Goal: Task Accomplishment & Management: Use online tool/utility

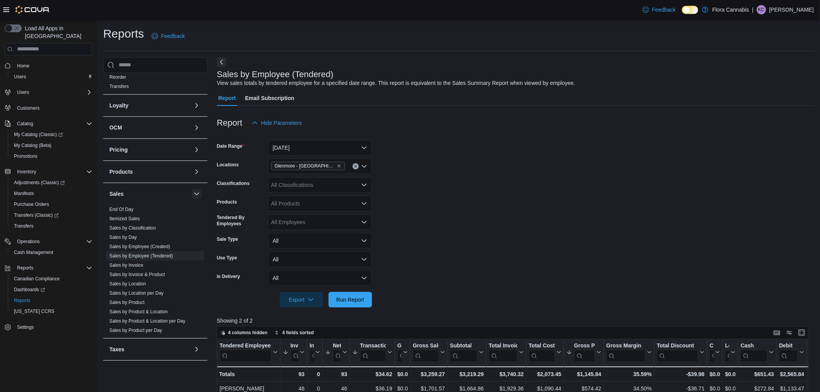
scroll to position [268, 0]
click at [130, 281] on link "Sales by Location" at bounding box center [127, 282] width 37 height 5
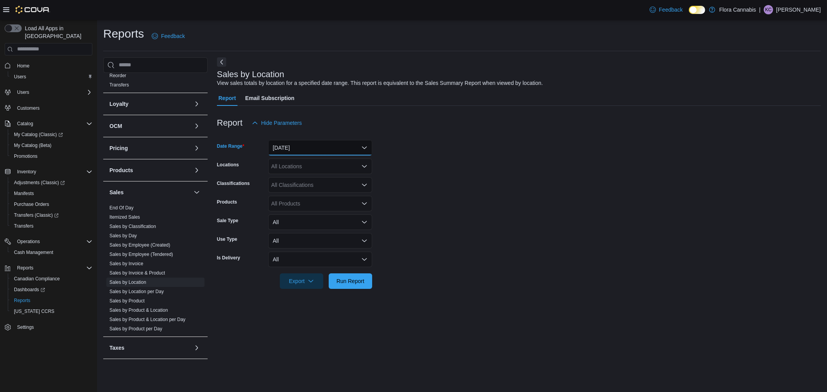
click at [293, 145] on button "[DATE]" at bounding box center [320, 148] width 104 height 16
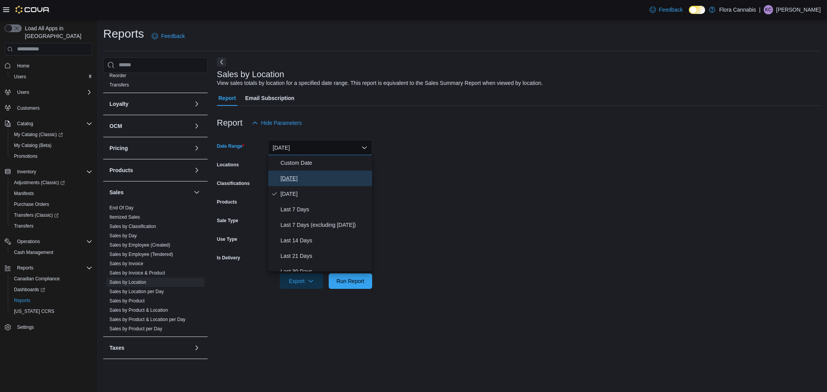
click at [300, 179] on span "[DATE]" at bounding box center [325, 178] width 88 height 9
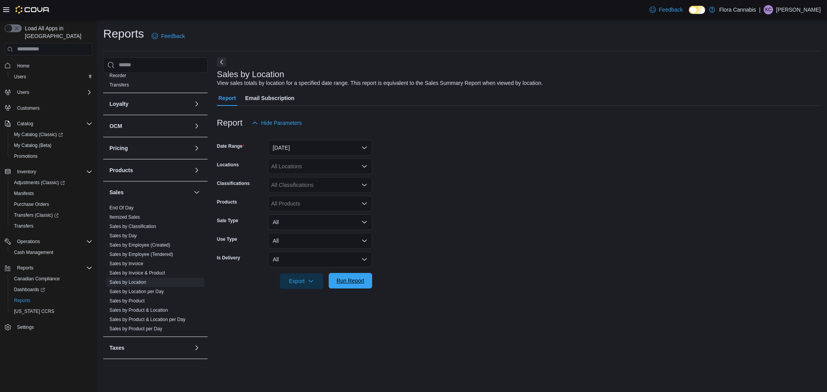
click at [350, 284] on span "Run Report" at bounding box center [350, 281] width 34 height 16
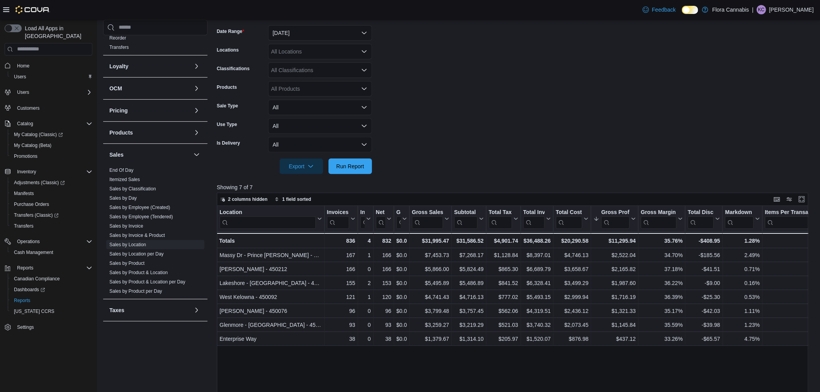
scroll to position [129, 0]
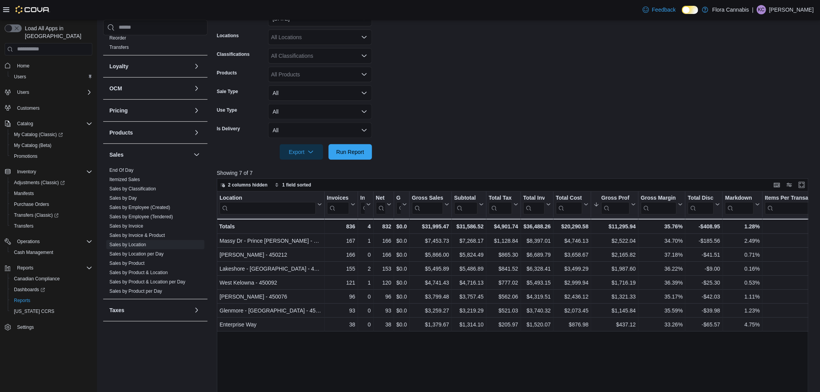
drag, startPoint x: 152, startPoint y: 355, endPoint x: 152, endPoint y: 362, distance: 6.3
click at [152, 355] on div "Cash Management Cash Management Cash Out Details Compliance OCS Transaction Sub…" at bounding box center [155, 195] width 104 height 353
click at [354, 149] on span "Run Report" at bounding box center [350, 152] width 28 height 8
